Goal: Navigation & Orientation: Find specific page/section

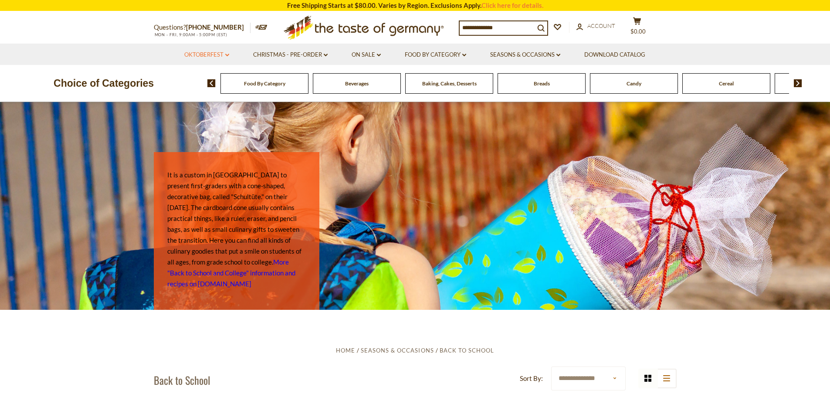
click at [227, 54] on icon "dropdown_arrow" at bounding box center [227, 55] width 4 height 3
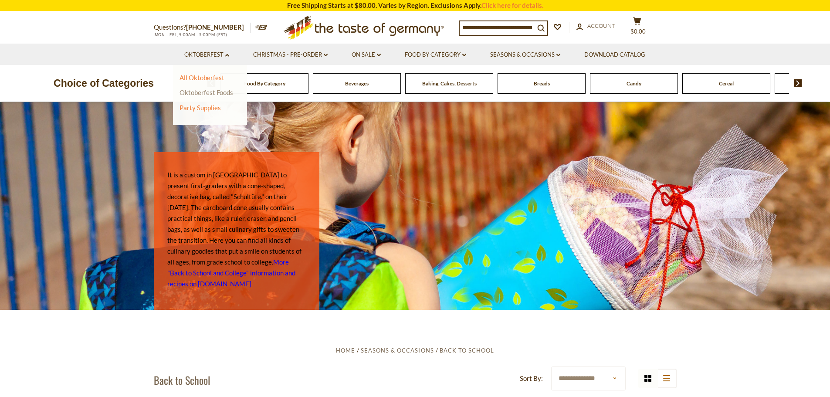
click at [213, 92] on link "Oktoberfest Foods" at bounding box center [207, 92] width 54 height 8
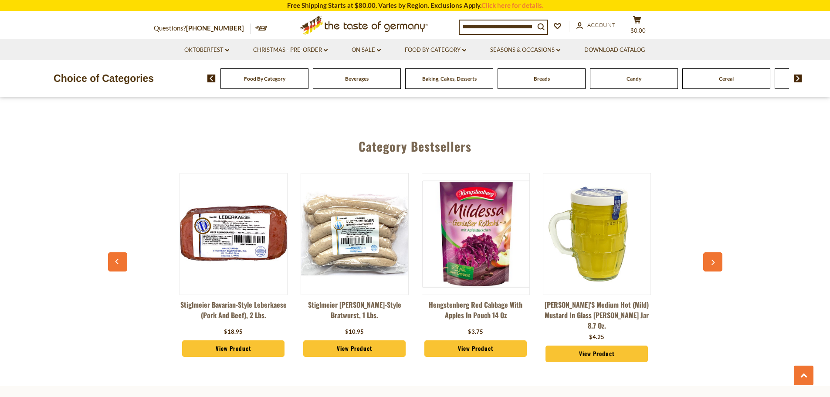
scroll to position [1613, 0]
